Goal: Information Seeking & Learning: Check status

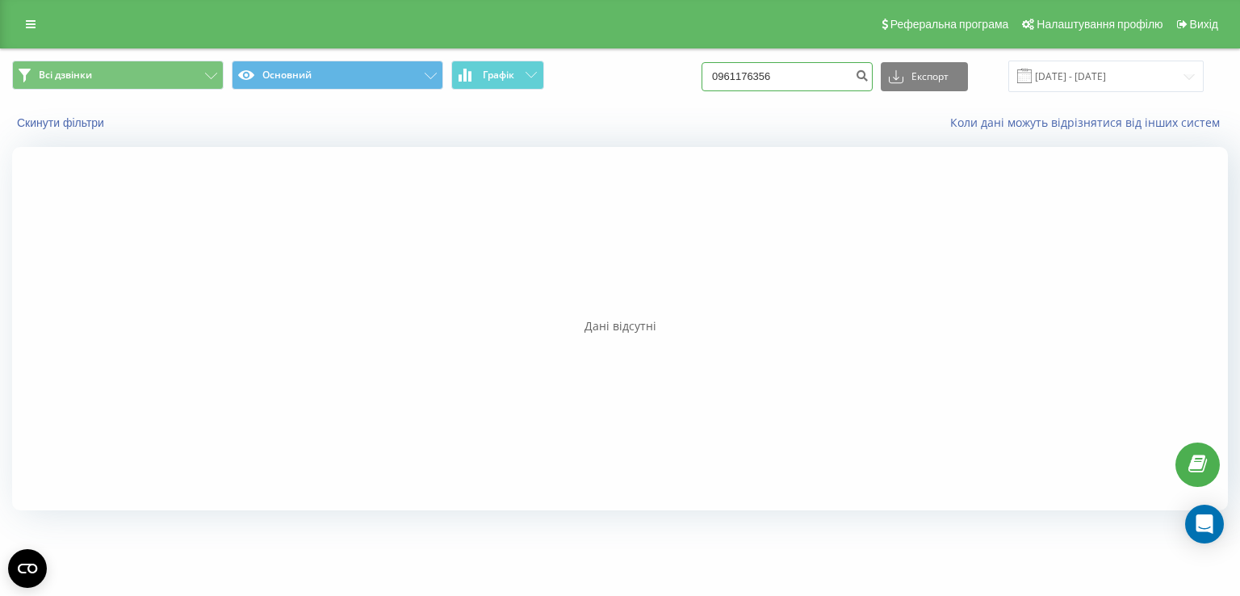
click at [778, 82] on input "0961176356" at bounding box center [787, 76] width 171 height 29
click at [778, 83] on input "0961176356" at bounding box center [787, 76] width 171 height 29
paste input "664312072"
type input "0664312072"
click at [1062, 78] on input "[DATE] - [DATE]" at bounding box center [1105, 76] width 195 height 31
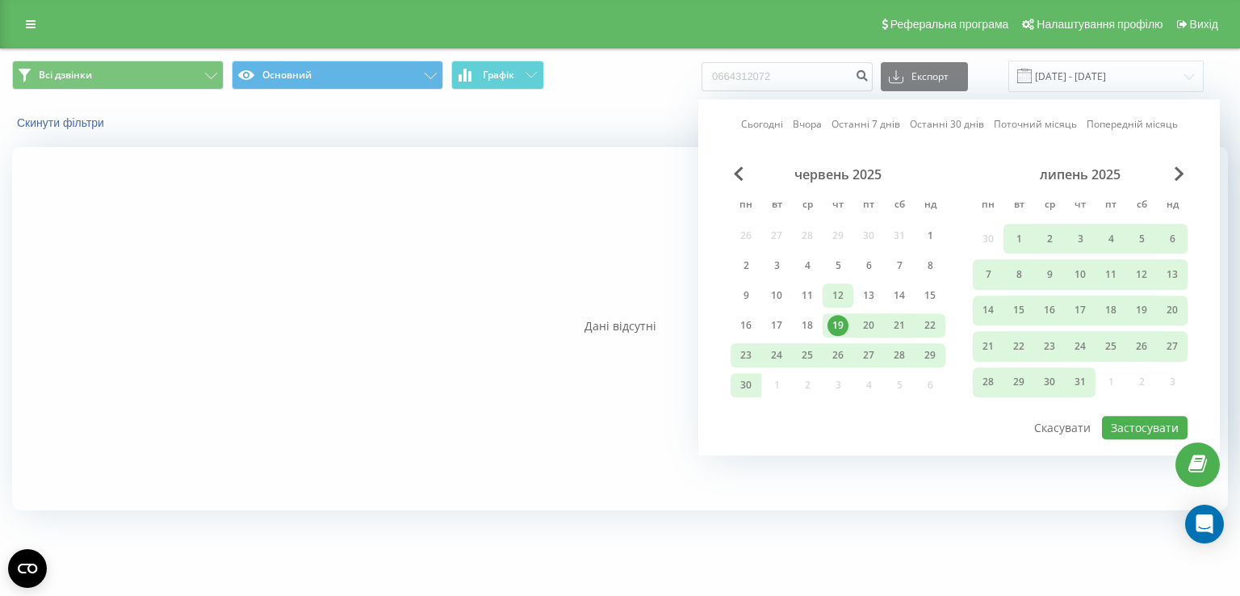
click at [840, 291] on div "12" at bounding box center [837, 295] width 21 height 21
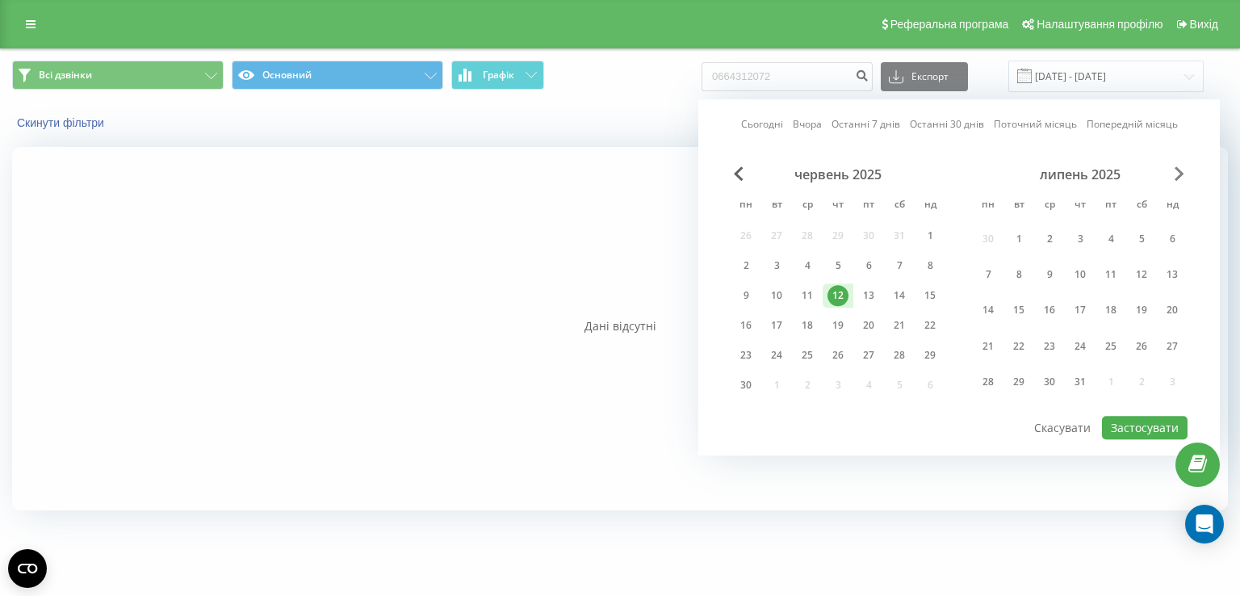
click at [1179, 175] on span "Next Month" at bounding box center [1180, 173] width 10 height 15
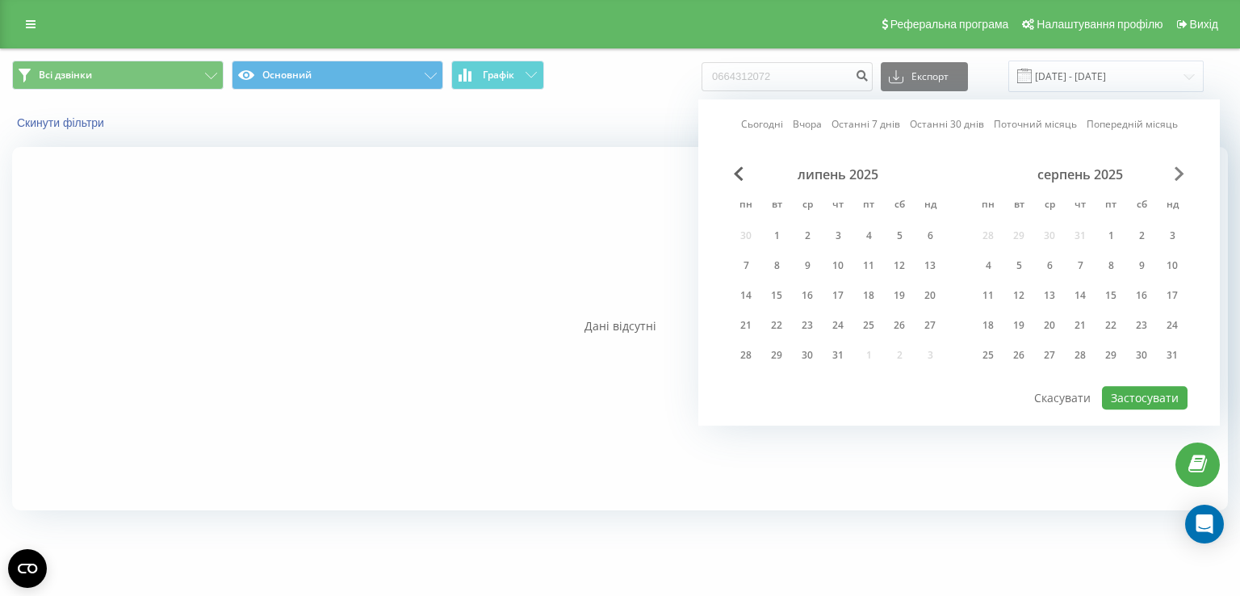
click at [1179, 175] on span "Next Month" at bounding box center [1180, 173] width 10 height 15
click at [1111, 259] on div "12" at bounding box center [1110, 265] width 21 height 21
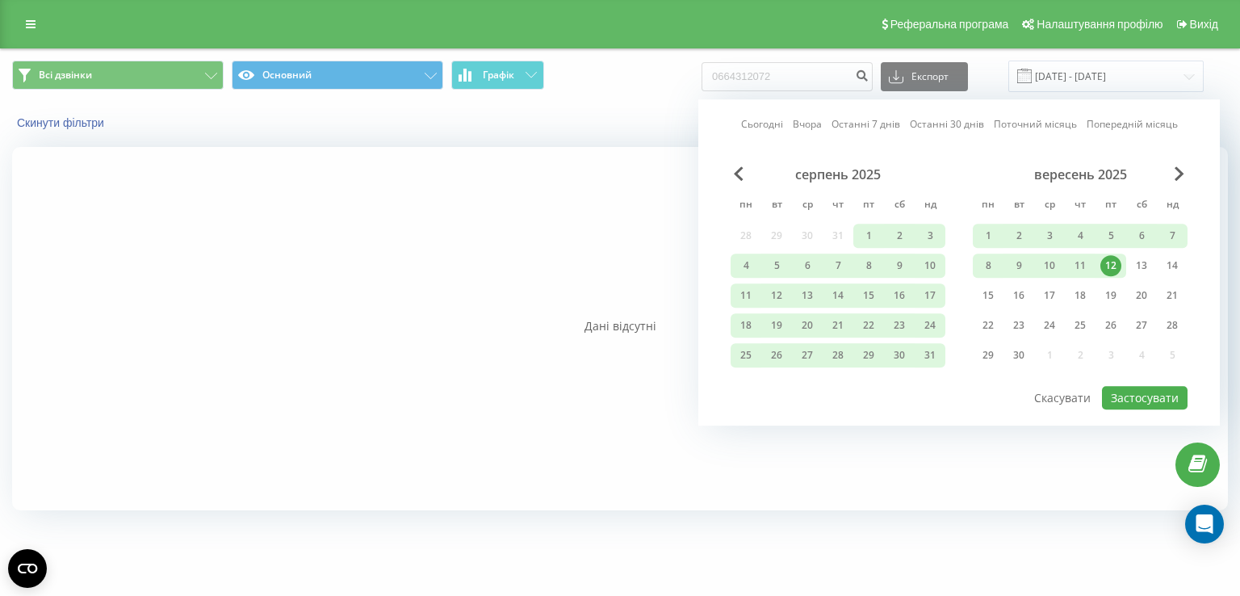
click at [1111, 259] on div "12" at bounding box center [1110, 265] width 21 height 21
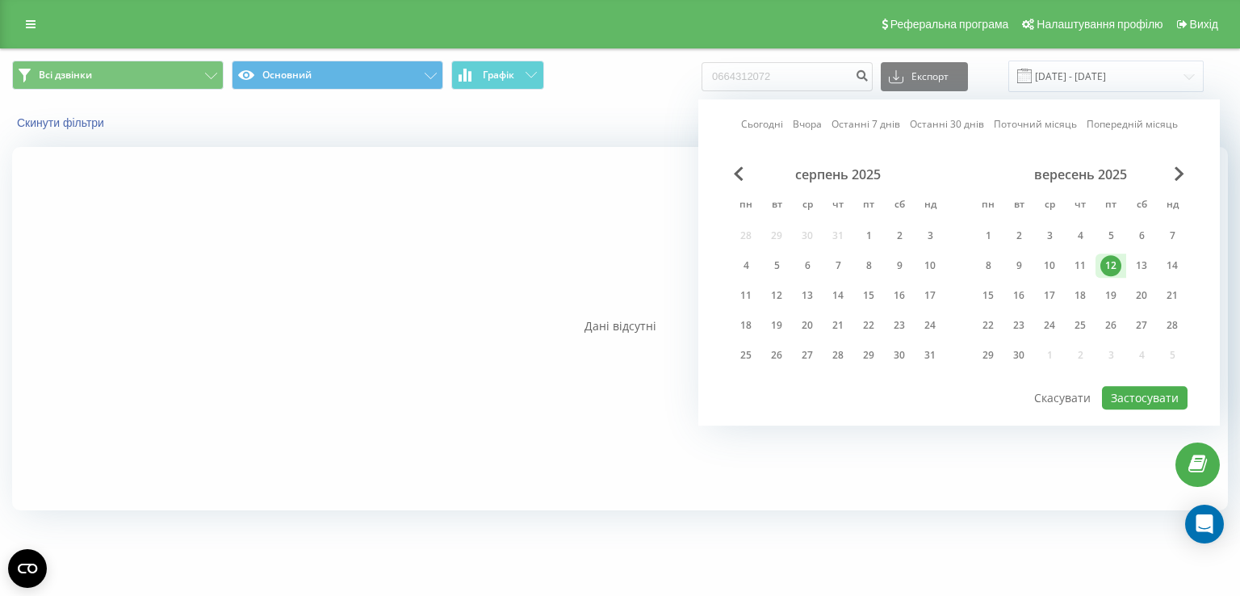
click at [1111, 259] on div "12" at bounding box center [1110, 265] width 21 height 21
click at [1116, 291] on div "19" at bounding box center [1110, 295] width 21 height 21
click at [1110, 263] on div "12" at bounding box center [1110, 265] width 21 height 21
click at [1128, 400] on button "Застосувати" at bounding box center [1145, 397] width 86 height 23
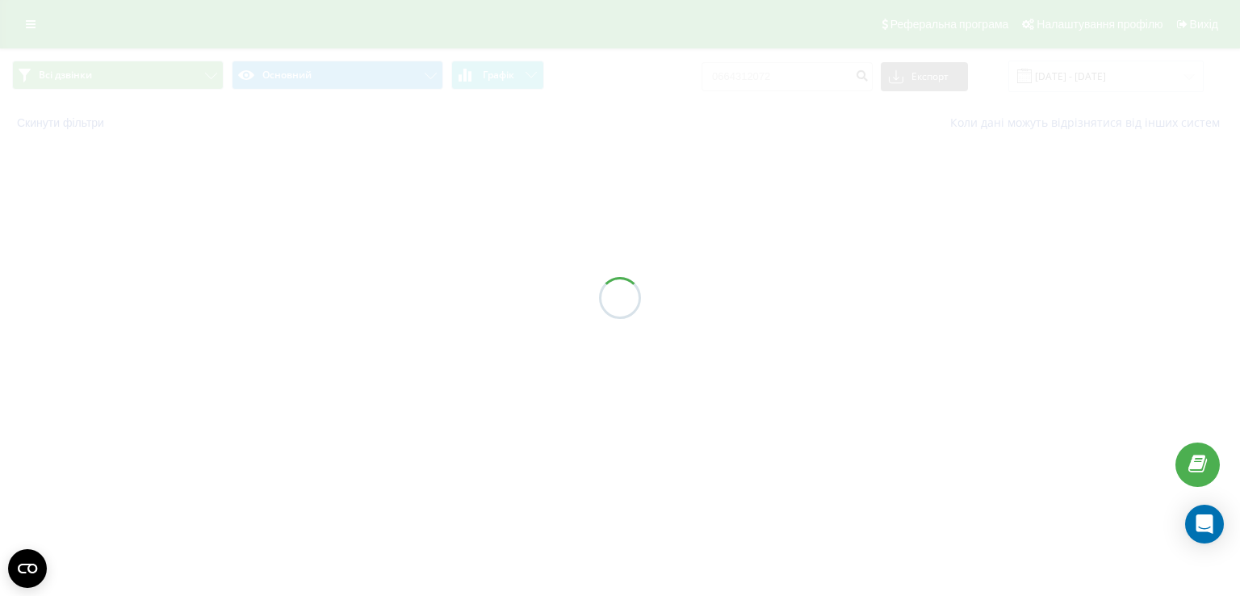
type input "[DATE] - [DATE]"
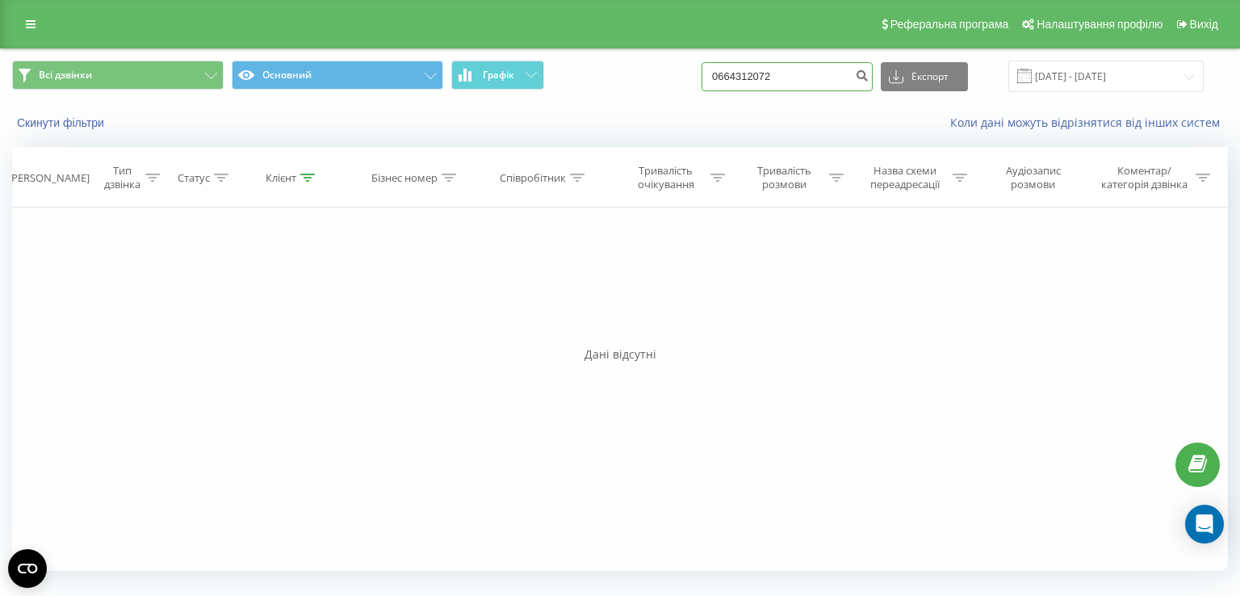
click at [820, 87] on input "0664312072" at bounding box center [787, 76] width 171 height 29
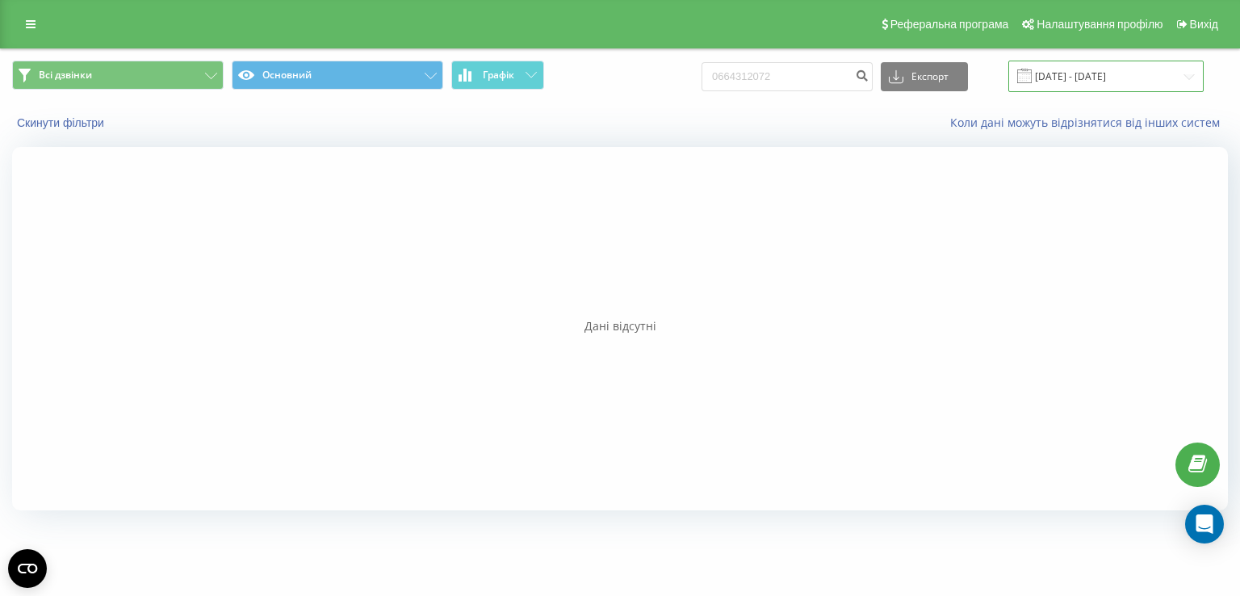
click at [1062, 74] on input "[DATE] - [DATE]" at bounding box center [1105, 76] width 195 height 31
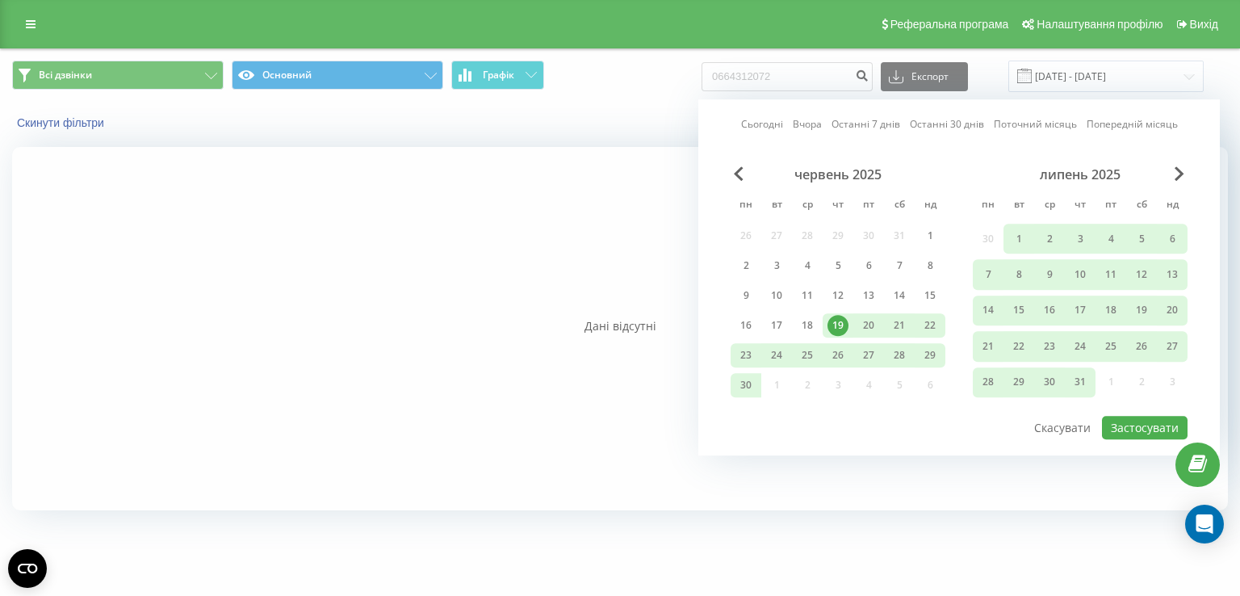
click at [1171, 174] on div "липень 2025" at bounding box center [1080, 174] width 215 height 16
click at [1179, 174] on span "Next Month" at bounding box center [1180, 173] width 10 height 15
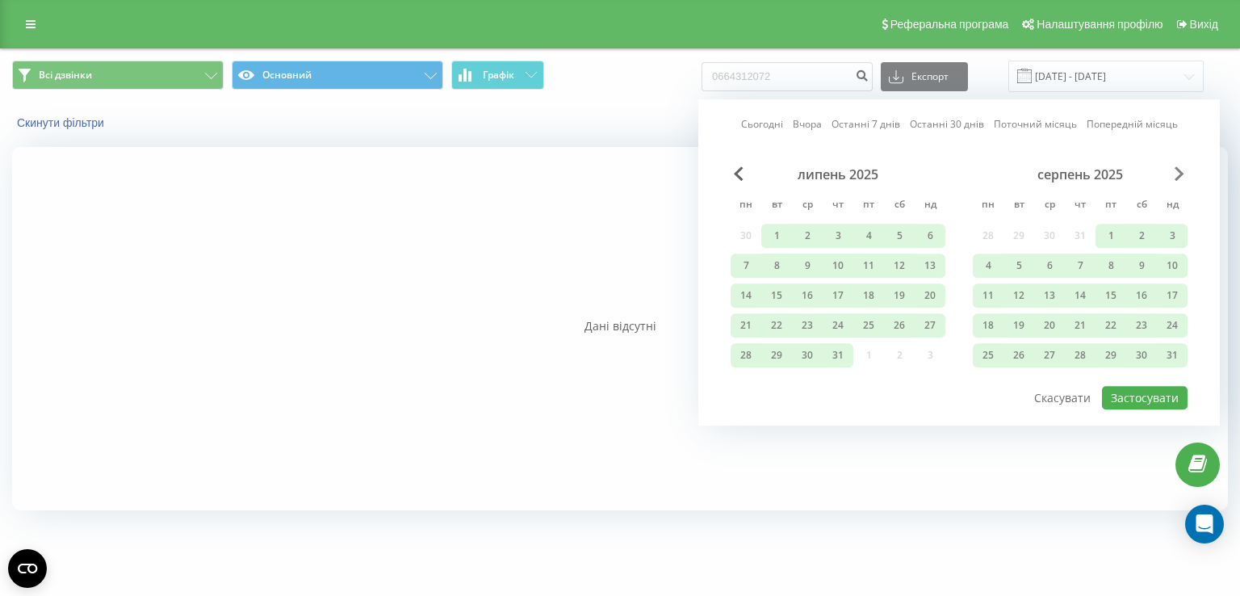
click at [1179, 174] on span "Next Month" at bounding box center [1180, 173] width 10 height 15
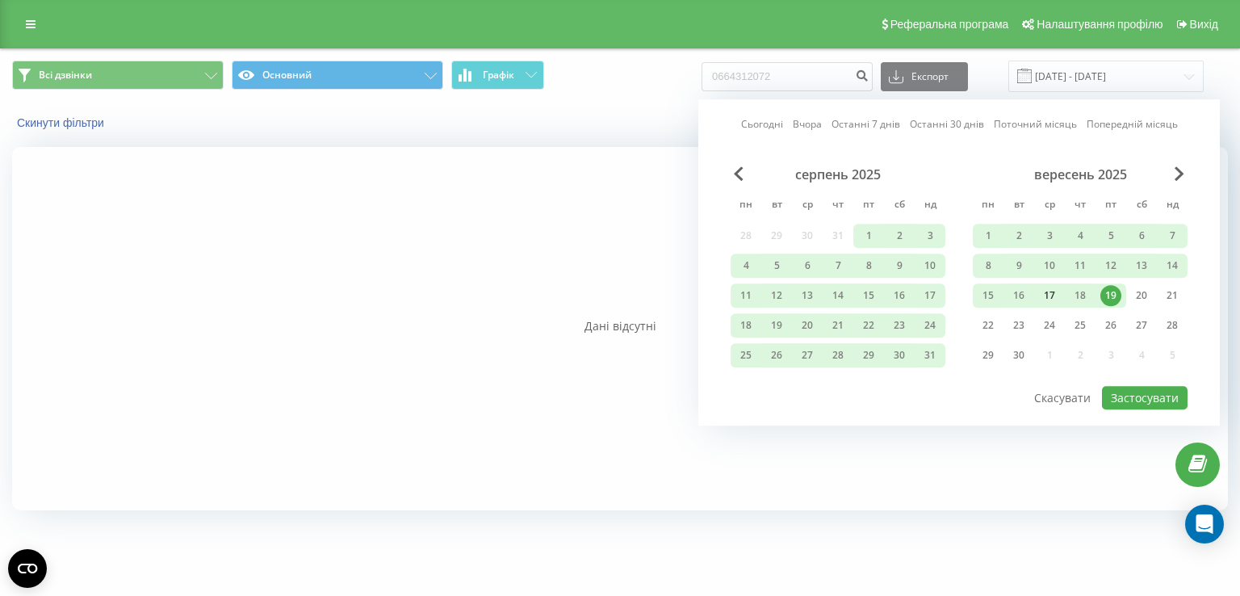
click at [1046, 289] on div "17" at bounding box center [1049, 295] width 21 height 21
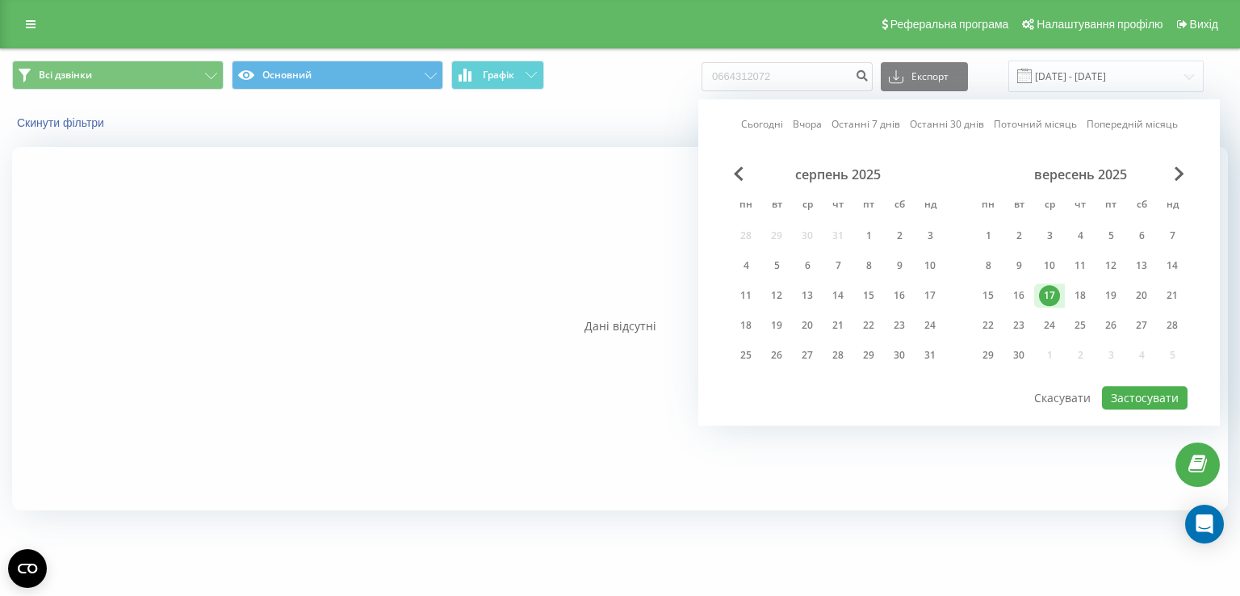
click at [1046, 289] on div "17" at bounding box center [1049, 295] width 21 height 21
click at [1117, 295] on div "19" at bounding box center [1110, 295] width 21 height 21
click at [1044, 295] on div "17" at bounding box center [1049, 295] width 21 height 21
click at [1114, 295] on div "19" at bounding box center [1110, 295] width 21 height 21
click at [1053, 295] on div "17" at bounding box center [1049, 295] width 21 height 21
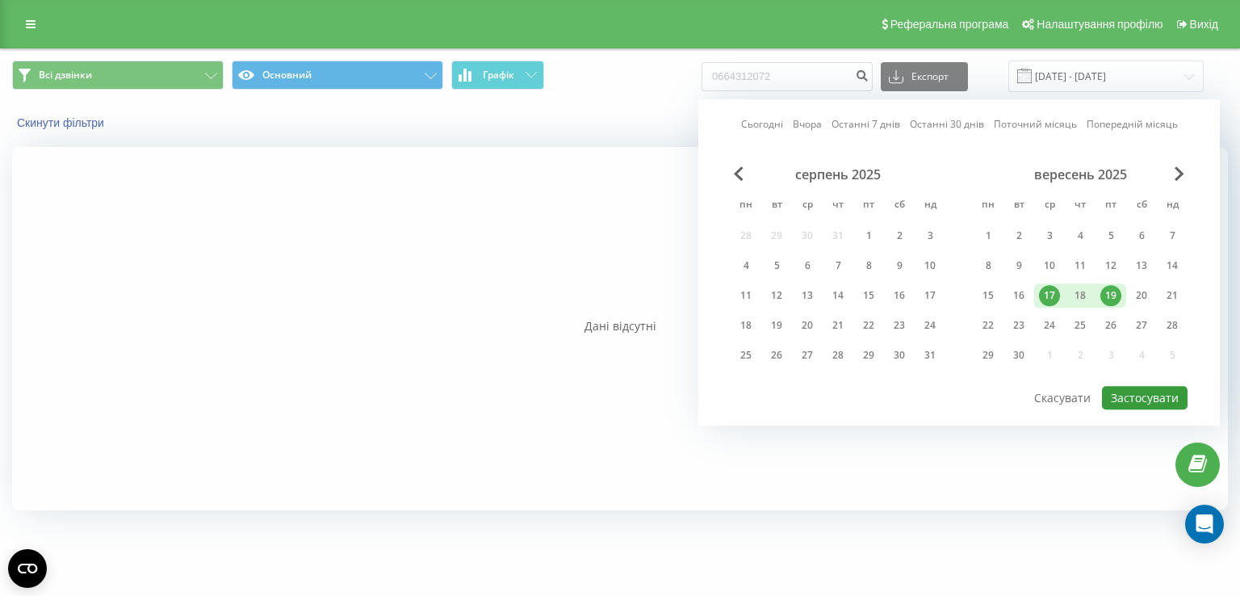
click at [1143, 390] on button "Застосувати" at bounding box center [1145, 397] width 86 height 23
type input "17.09.2025 - 19.09.2025"
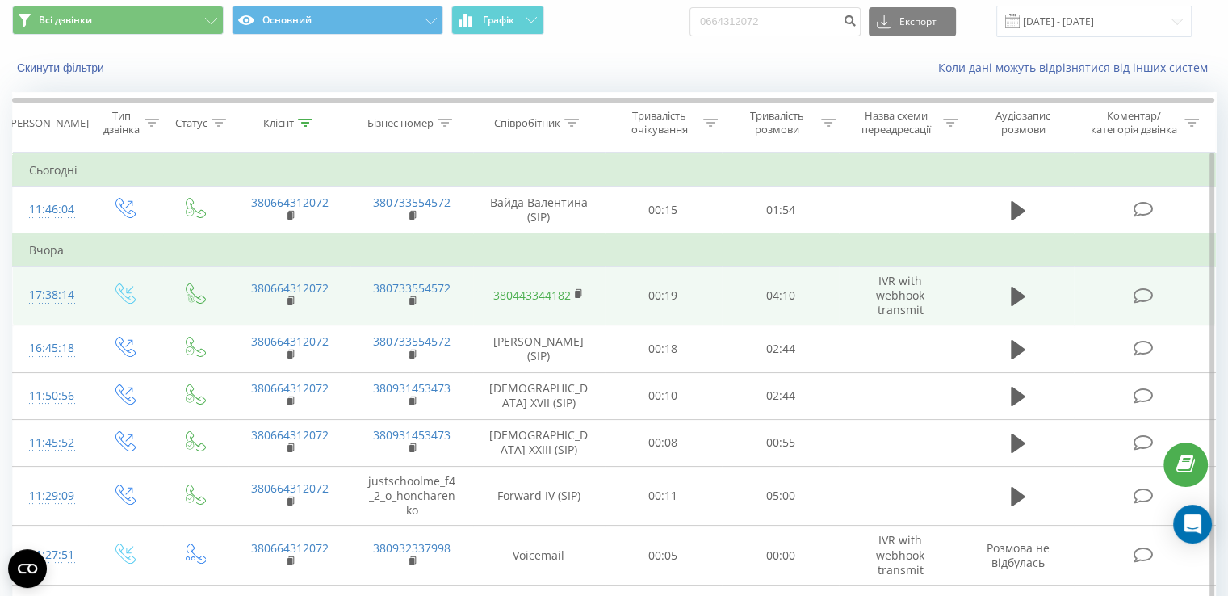
scroll to position [81, 0]
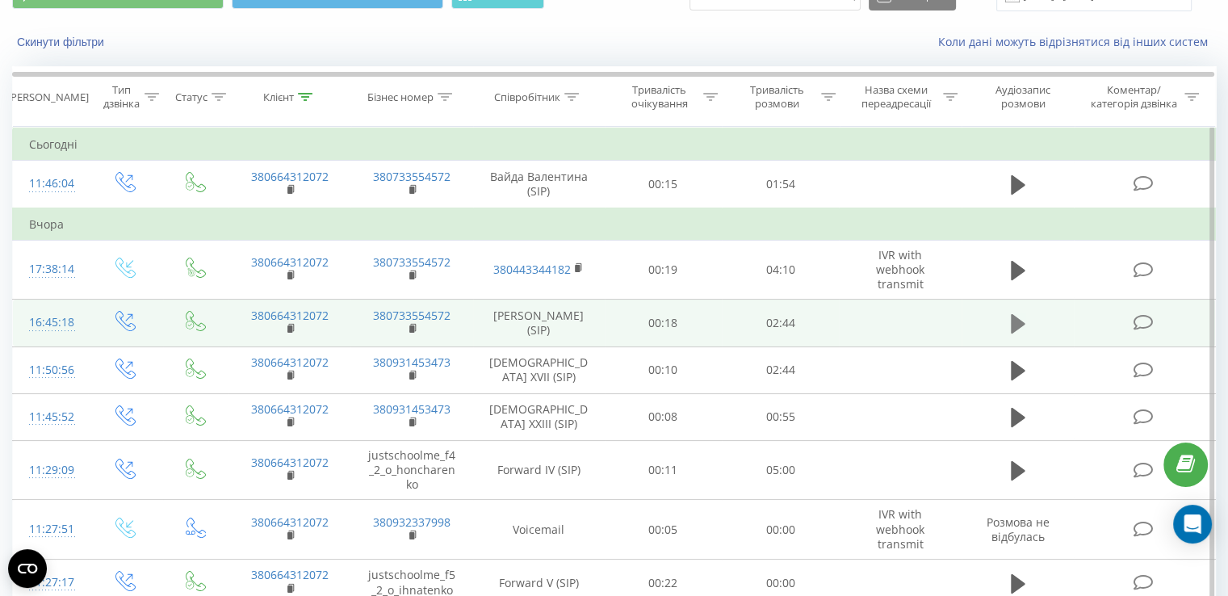
click at [1015, 320] on icon at bounding box center [1018, 323] width 15 height 19
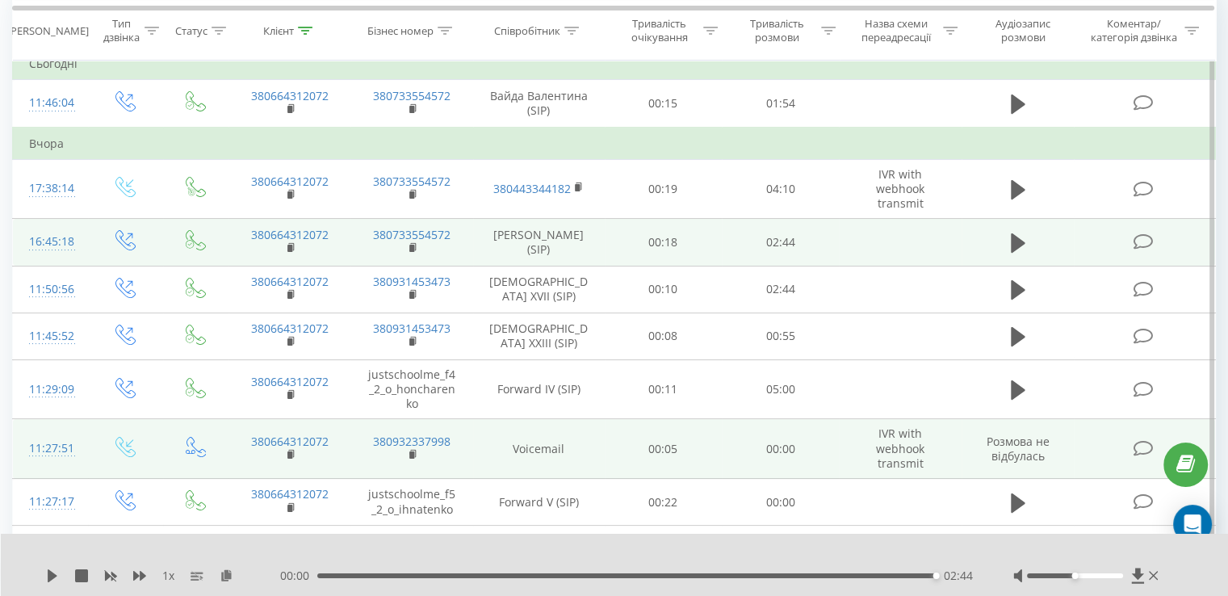
scroll to position [0, 0]
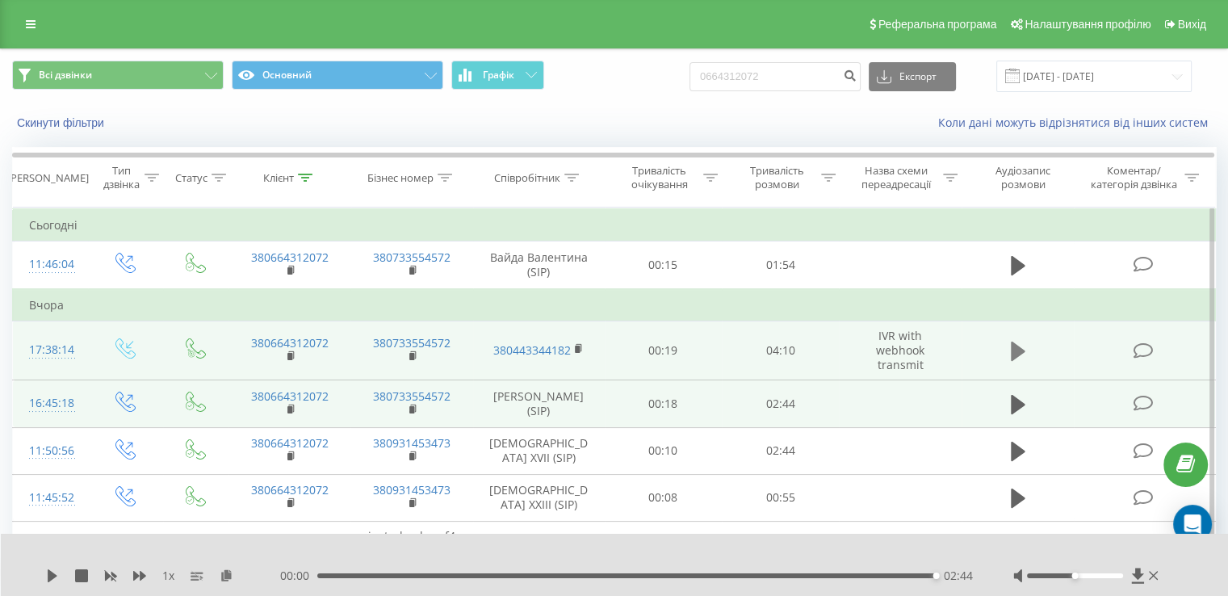
click at [1014, 354] on icon at bounding box center [1018, 350] width 15 height 19
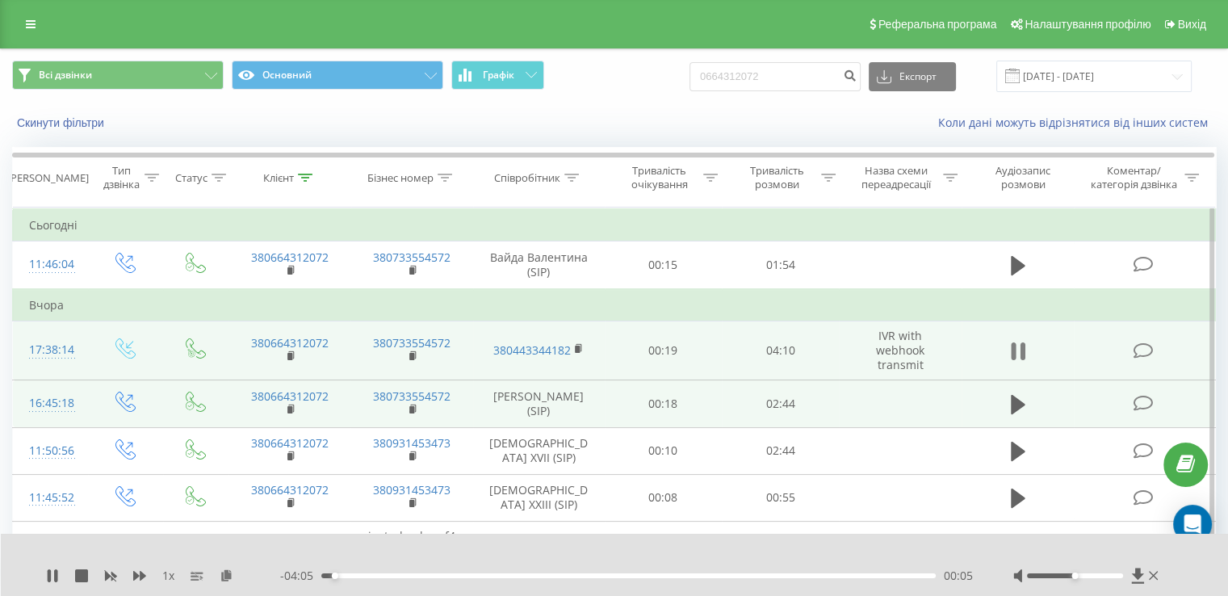
click at [1012, 346] on icon at bounding box center [1013, 351] width 5 height 18
click at [1011, 350] on icon at bounding box center [1018, 351] width 15 height 23
